Goal: Find specific page/section: Find specific page/section

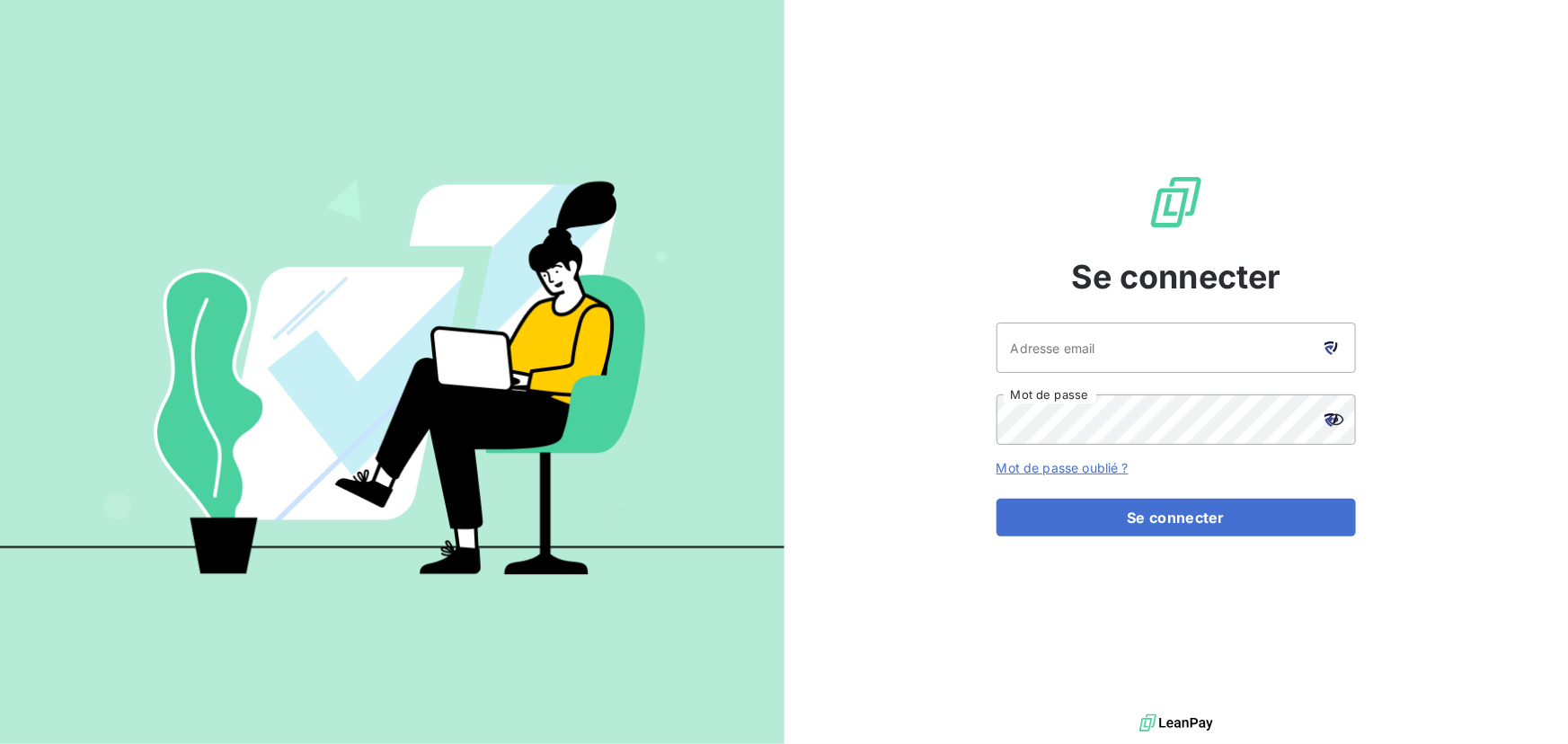
click at [1334, 346] on icon at bounding box center [1331, 348] width 14 height 14
click at [1332, 342] on icon at bounding box center [1329, 343] width 10 height 5
type input "[EMAIL_ADDRESS][DOMAIN_NAME]"
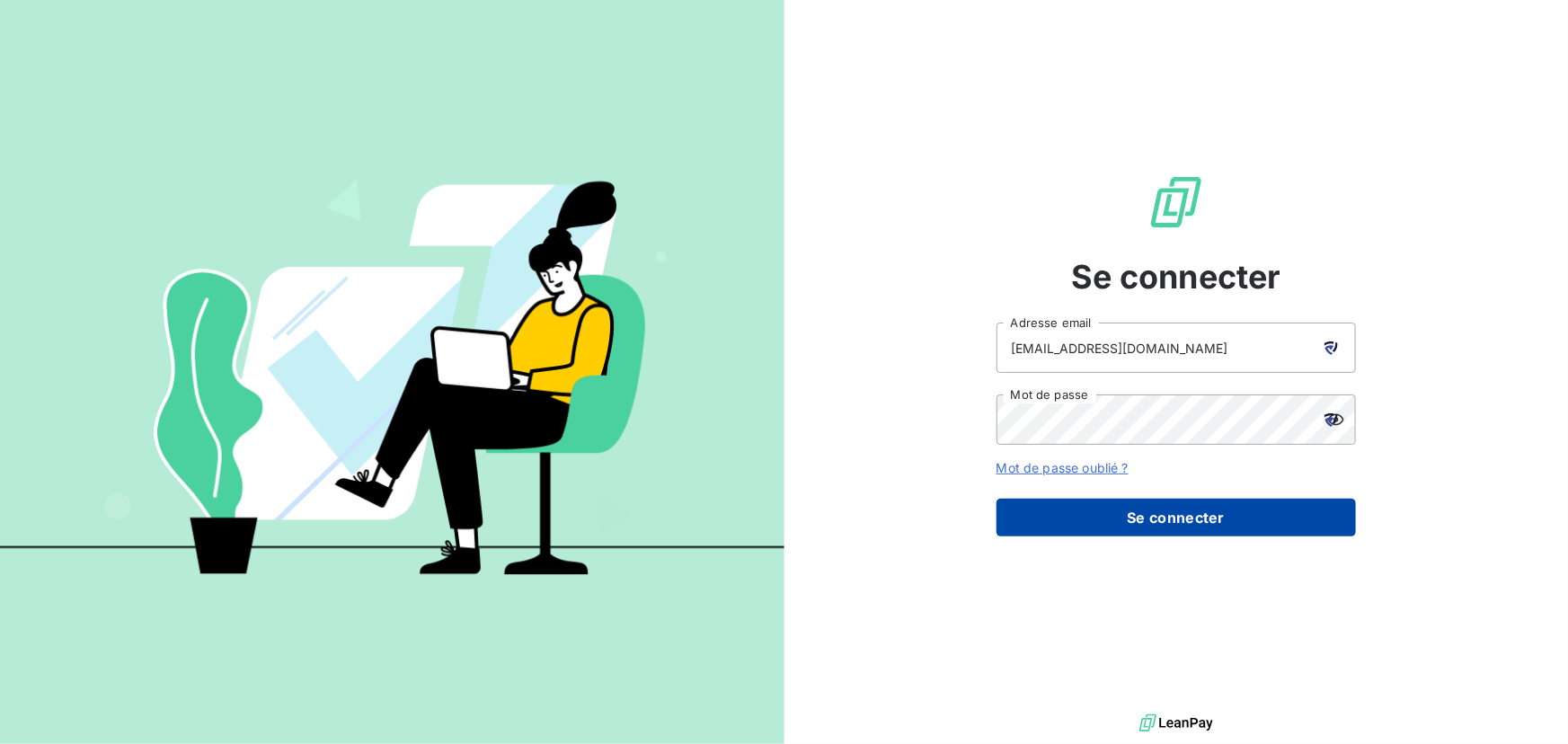
click at [1151, 520] on button "Se connecter" at bounding box center [1175, 518] width 359 height 38
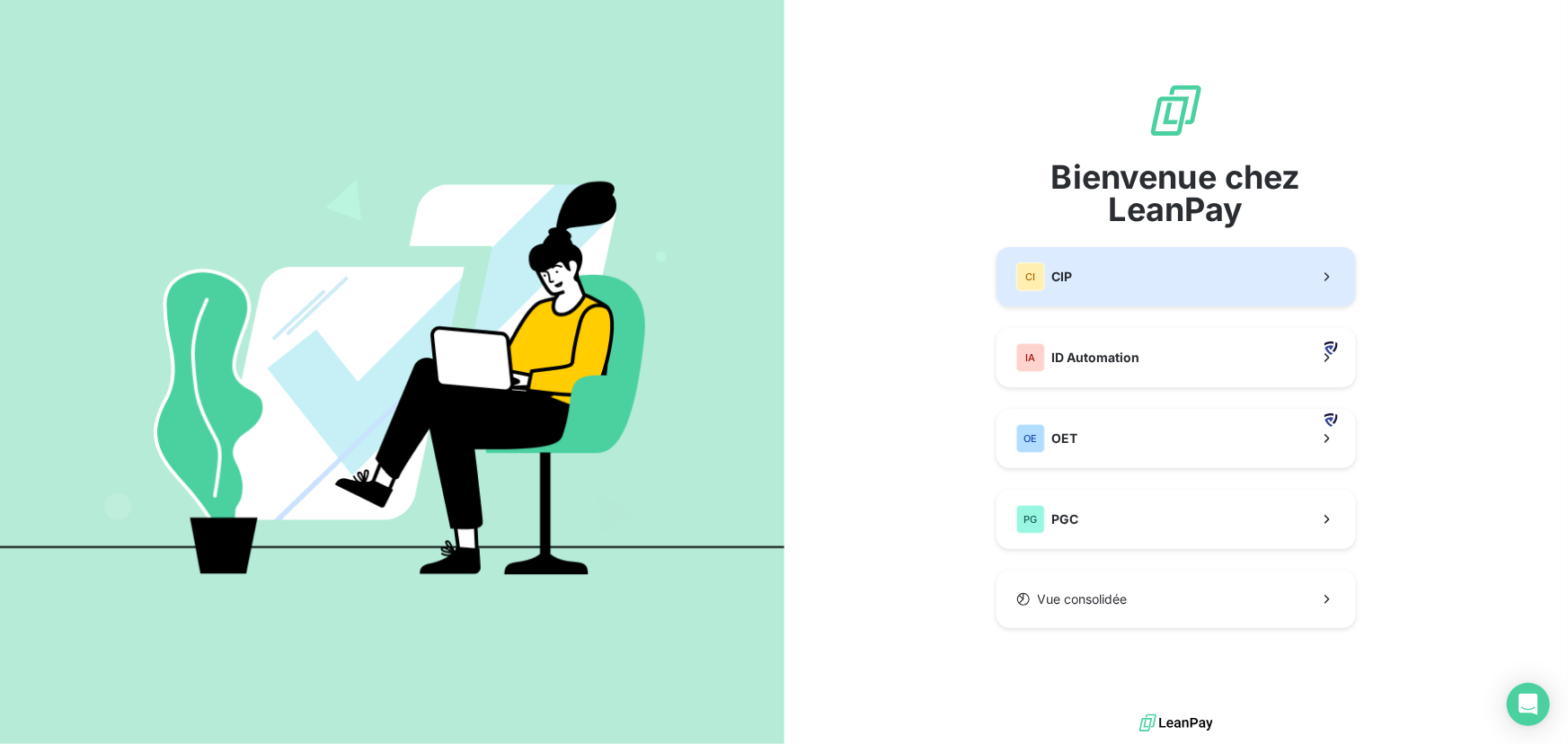
click at [1138, 274] on button "CI CIP" at bounding box center [1175, 276] width 359 height 59
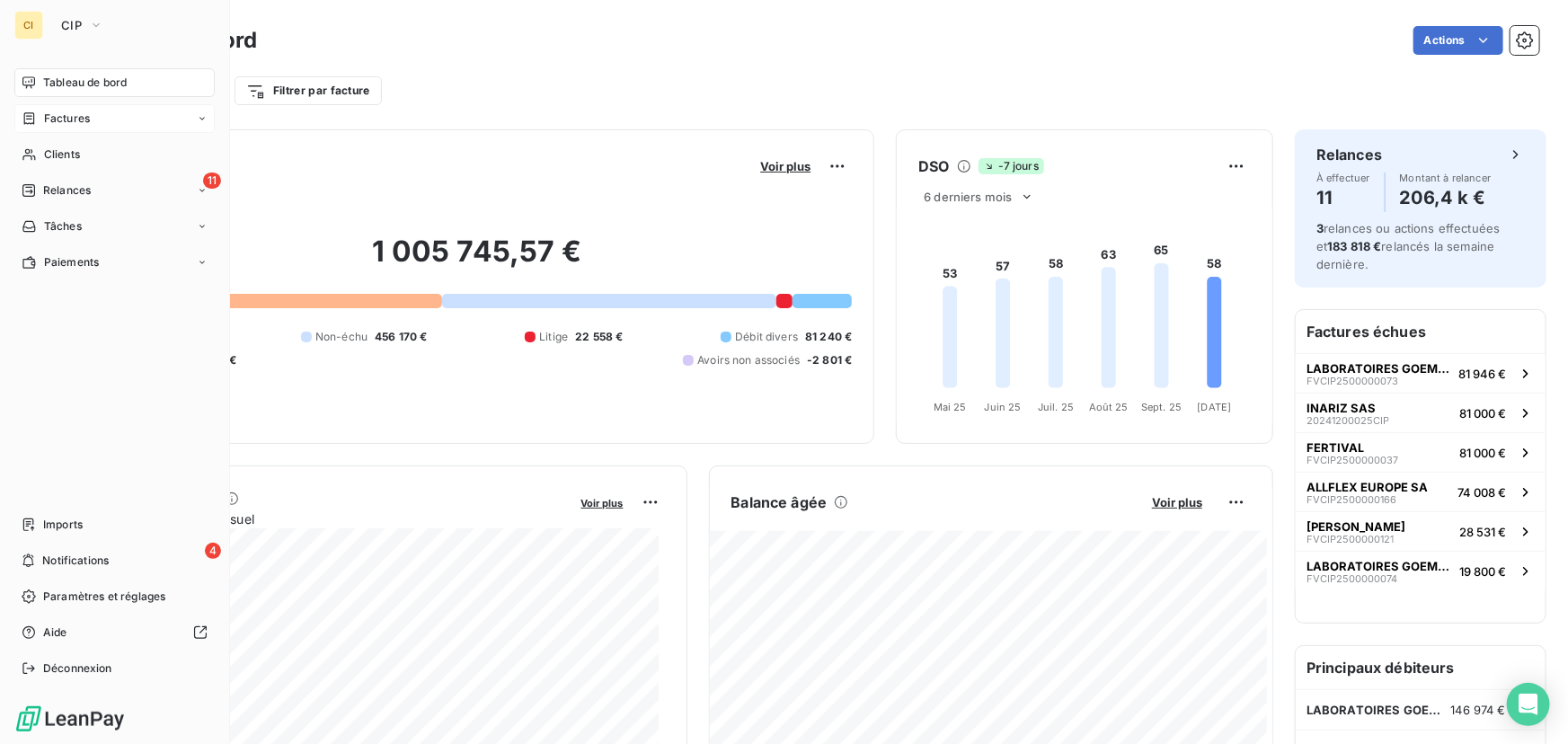
click at [62, 118] on span "Factures" at bounding box center [66, 119] width 45 height 16
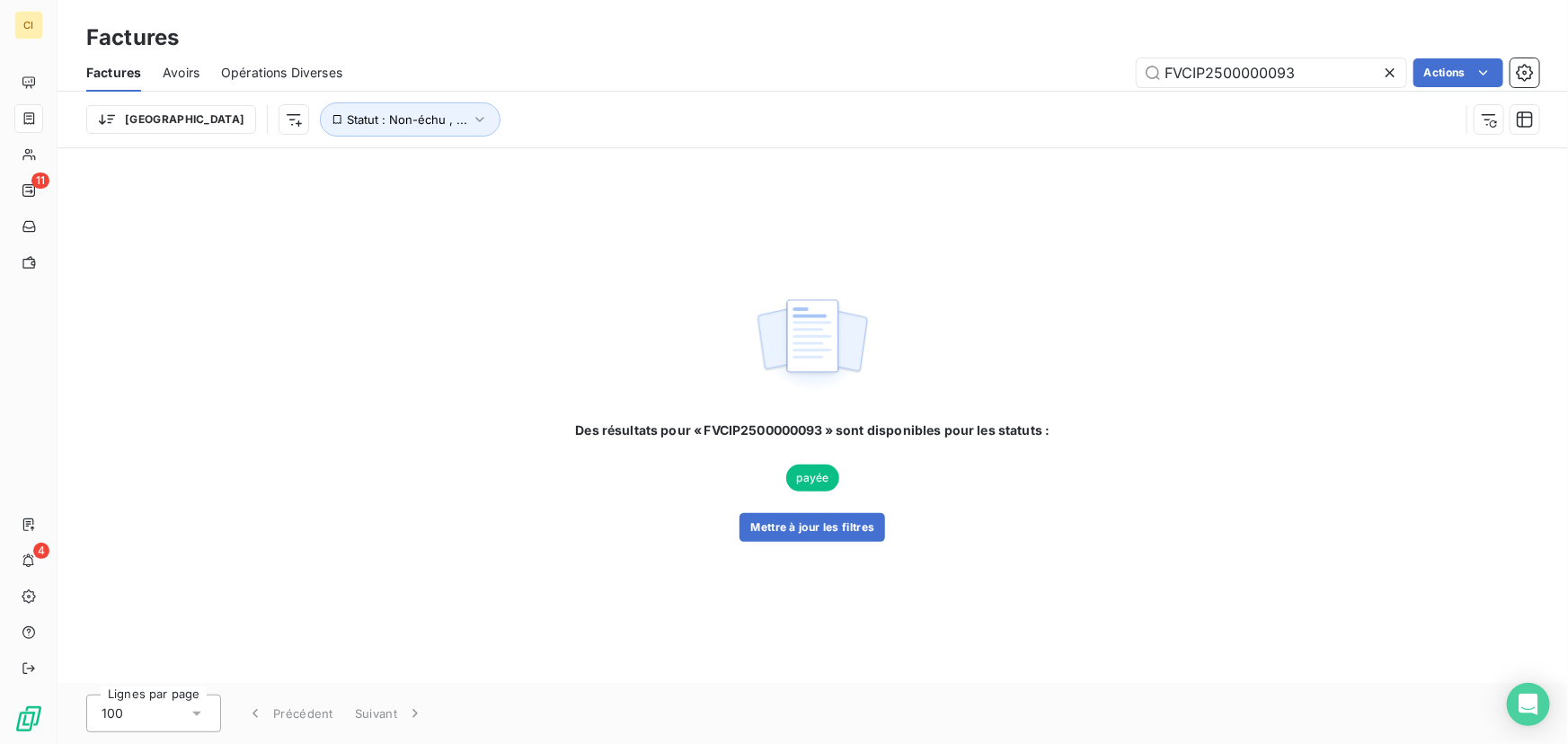
drag, startPoint x: 1363, startPoint y: 67, endPoint x: 930, endPoint y: 94, distance: 433.8
click at [930, 94] on div "Factures Avoirs Opérations Diverses FVCIP2500000093 Actions Trier Statut : Non-…" at bounding box center [813, 100] width 1511 height 94
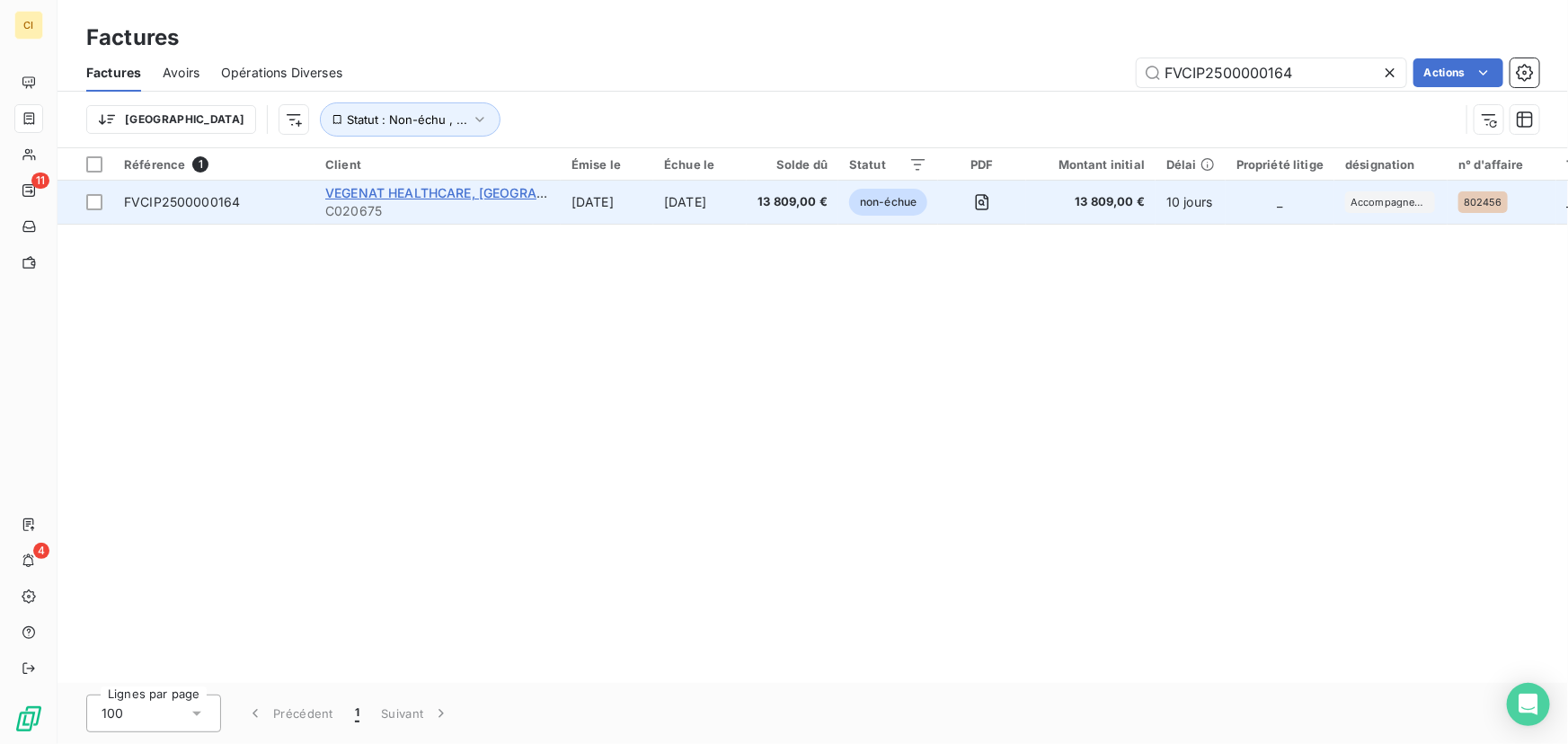
type input "FVCIP2500000164"
click at [385, 189] on span "VEGENAT HEALTHCARE, [GEOGRAPHIC_DATA]" at bounding box center [467, 193] width 284 height 15
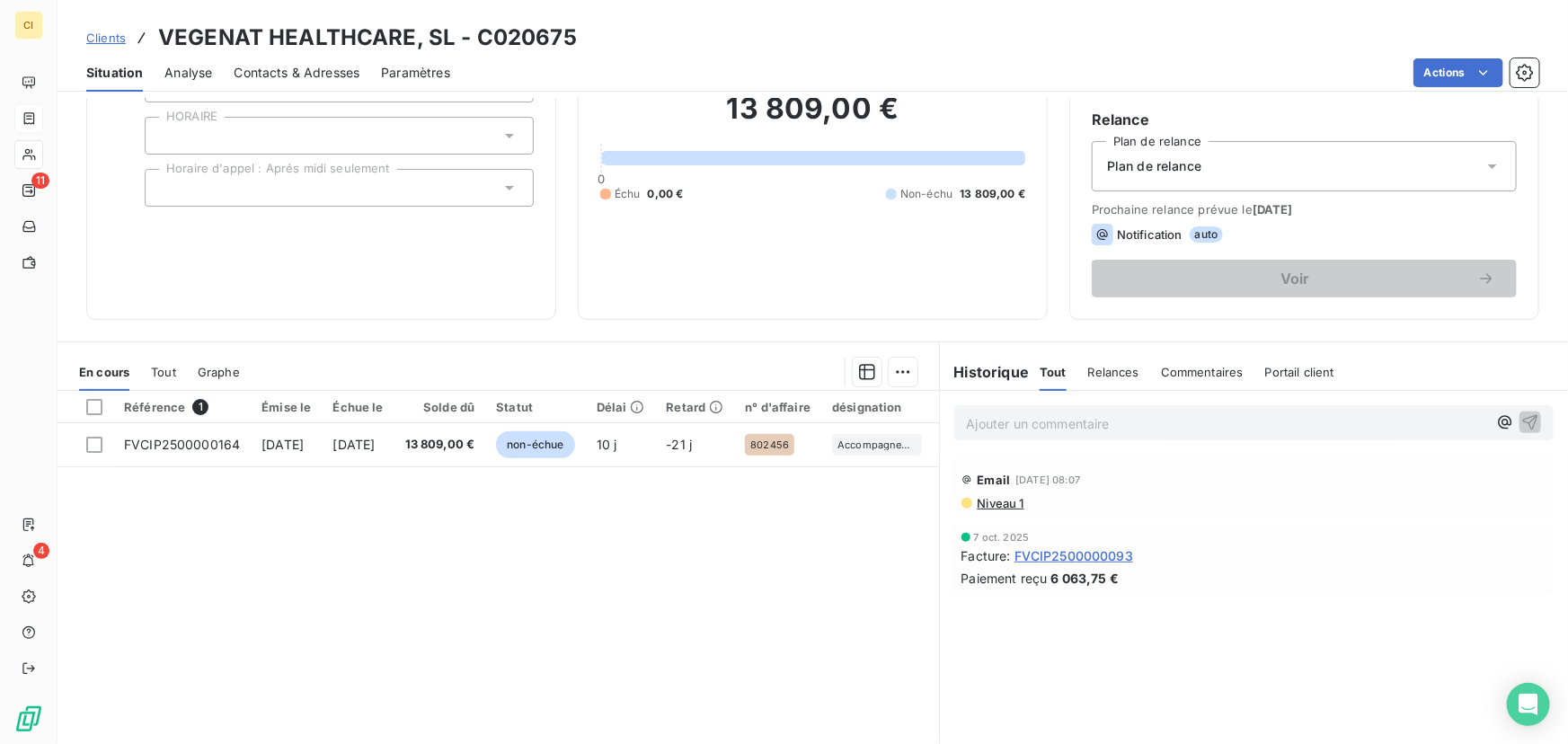
scroll to position [203, 0]
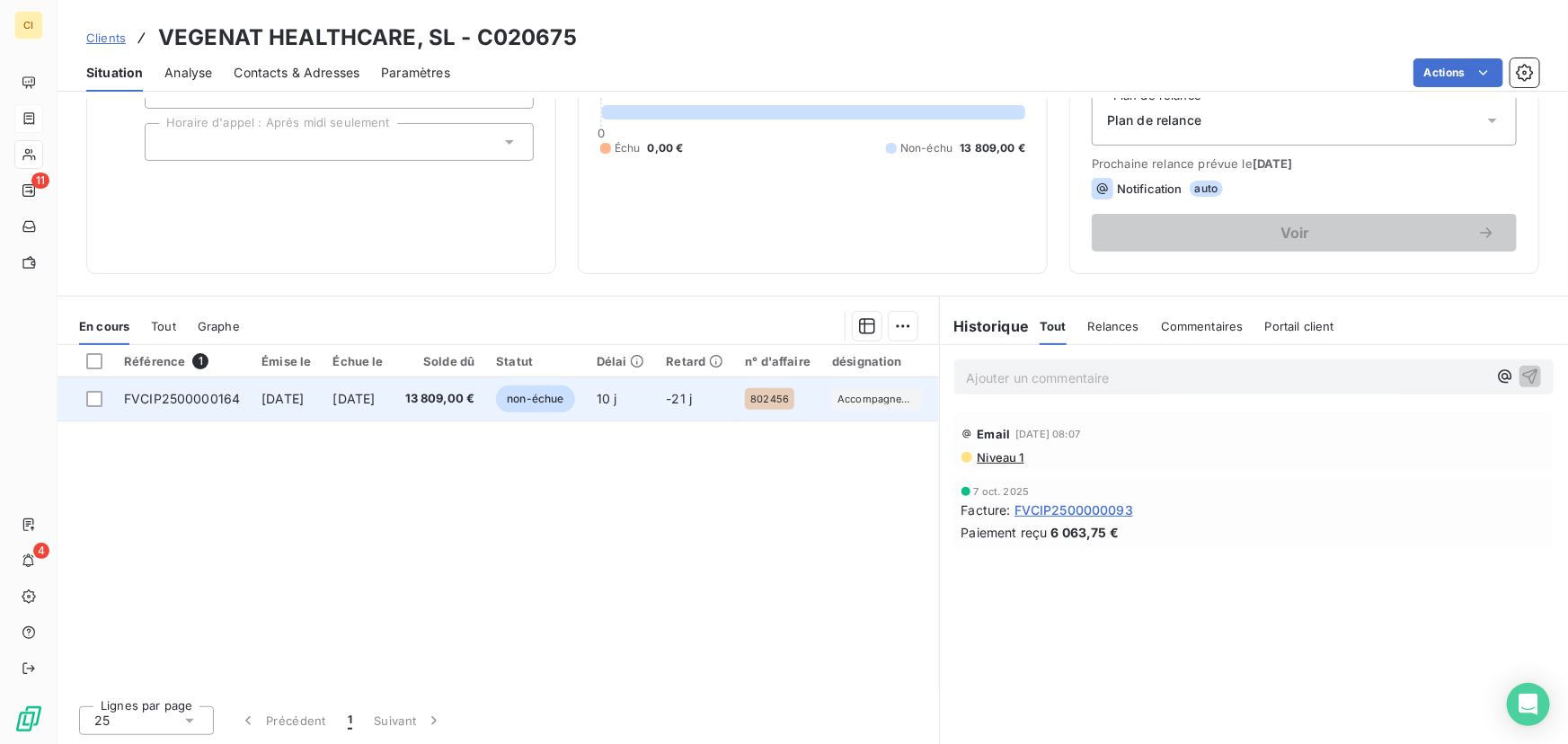
click at [475, 396] on span "13 809,00 €" at bounding box center [440, 399] width 70 height 18
